Goal: Information Seeking & Learning: Learn about a topic

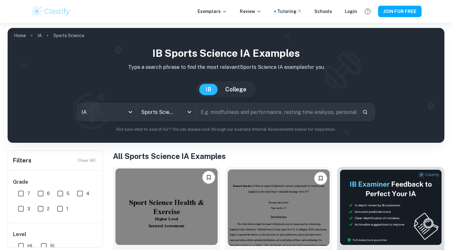
click at [191, 200] on img at bounding box center [166, 206] width 102 height 76
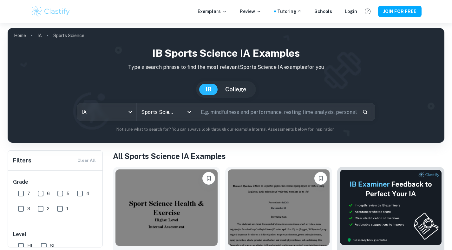
click at [20, 193] on input "7" at bounding box center [21, 193] width 13 height 13
checkbox input "true"
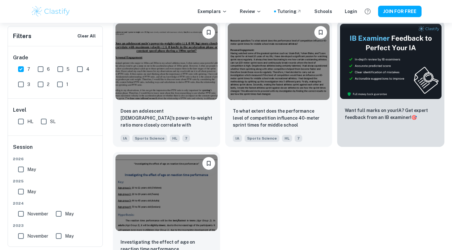
scroll to position [189, 0]
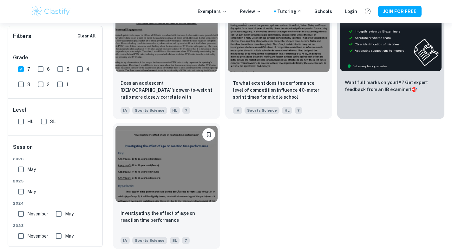
click at [151, 173] on img at bounding box center [166, 164] width 102 height 76
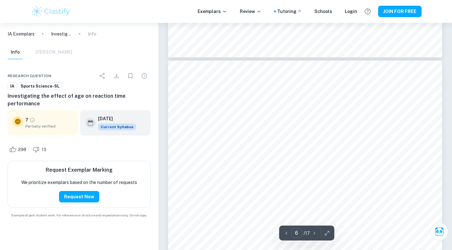
scroll to position [2007, 0]
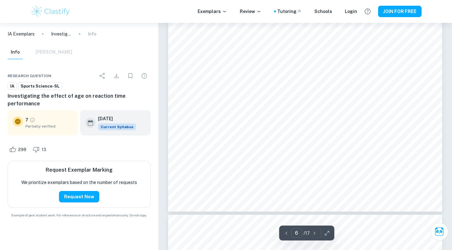
type input "7"
